Goal: Register for event/course

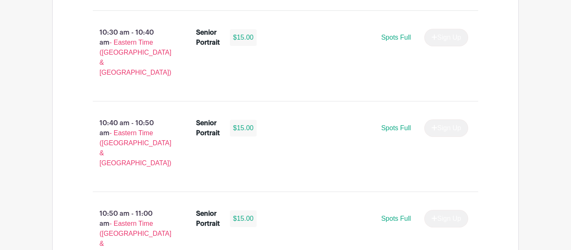
scroll to position [1522, 0]
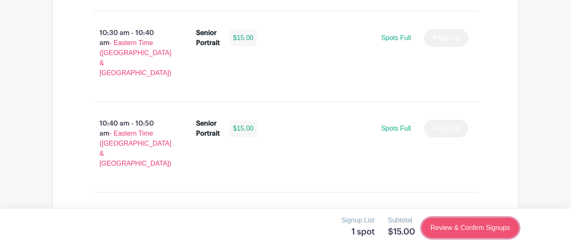
click at [479, 224] on link "Review & Confirm Signups" at bounding box center [470, 228] width 97 height 20
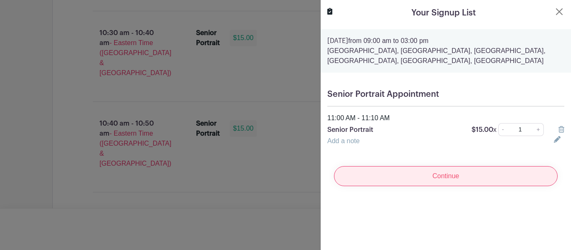
click at [477, 184] on input "Continue" at bounding box center [446, 176] width 224 height 20
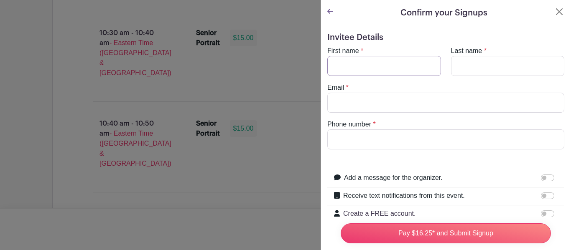
click at [392, 60] on input "First name" at bounding box center [384, 66] width 114 height 20
type input "[PERSON_NAME]"
click at [518, 67] on input "Last name" at bounding box center [508, 66] width 114 height 20
type input "[PERSON_NAME]"
click at [334, 67] on input "[PERSON_NAME]" at bounding box center [384, 66] width 114 height 20
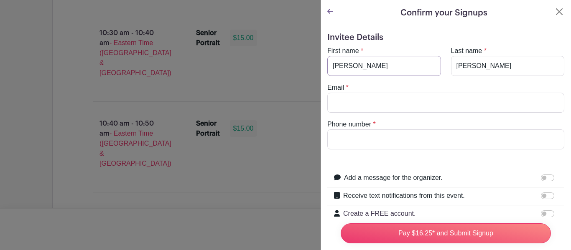
type input "[PERSON_NAME]"
click at [458, 69] on input "[PERSON_NAME]" at bounding box center [508, 66] width 114 height 20
type input "[PERSON_NAME]"
click at [440, 106] on input "Email" at bounding box center [445, 103] width 237 height 20
type input "[EMAIL_ADDRESS][DOMAIN_NAME]"
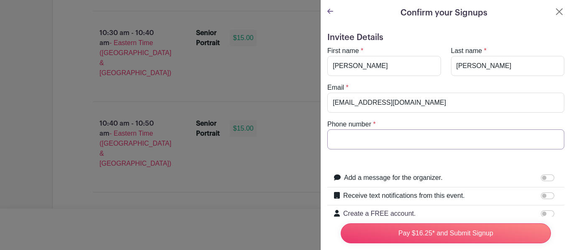
click at [428, 138] on input "Phone number" at bounding box center [445, 140] width 237 height 20
type input "9802813259"
click at [551, 196] on input "Receive text notifications from this event." at bounding box center [547, 196] width 13 height 7
checkbox input "true"
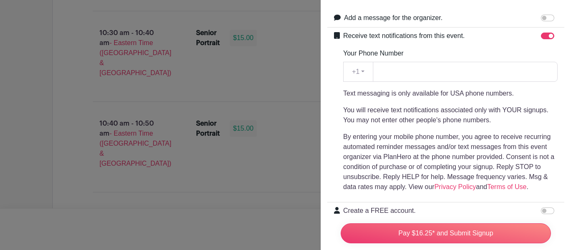
scroll to position [164, 0]
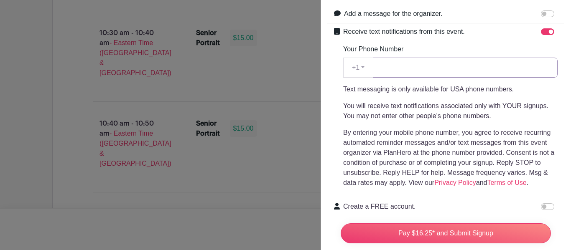
click at [480, 69] on input "Your Phone Number" at bounding box center [465, 68] width 185 height 20
type input "9802813259"
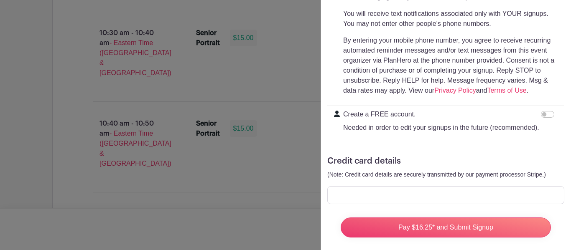
scroll to position [264, 0]
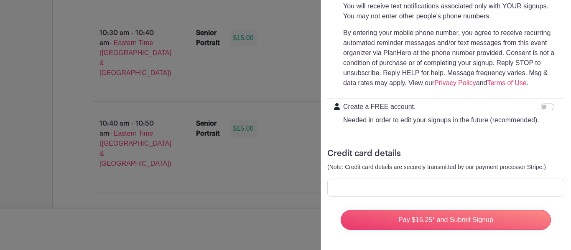
click at [473, 192] on div at bounding box center [445, 188] width 237 height 18
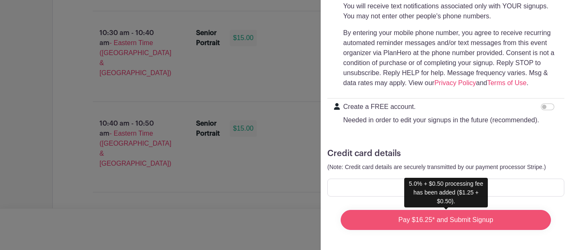
click at [497, 219] on input "Pay $16.25* and Submit Signup" at bounding box center [446, 220] width 210 height 20
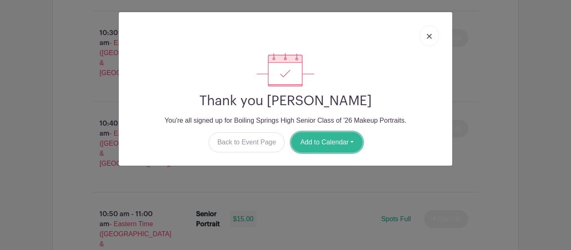
click at [346, 147] on button "Add to Calendar" at bounding box center [326, 143] width 71 height 20
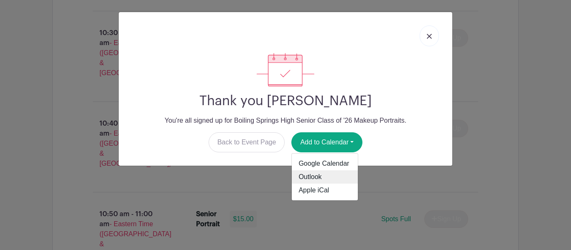
click at [326, 176] on link "Outlook" at bounding box center [325, 177] width 66 height 13
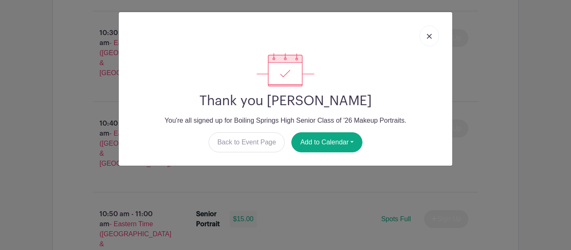
click at [431, 35] on img at bounding box center [429, 36] width 5 height 5
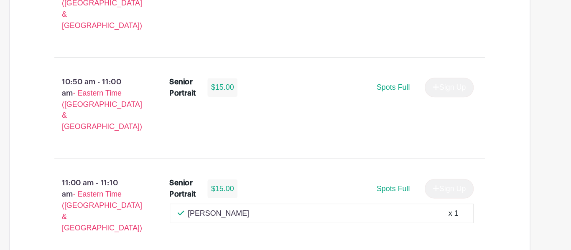
scroll to position [1637, 0]
click at [527, 88] on main "Log In Sign Up for Free Images Boiling Springs High Senior Class of '26 Makeup …" at bounding box center [285, 134] width 571 height 3542
